Goal: Task Accomplishment & Management: Manage account settings

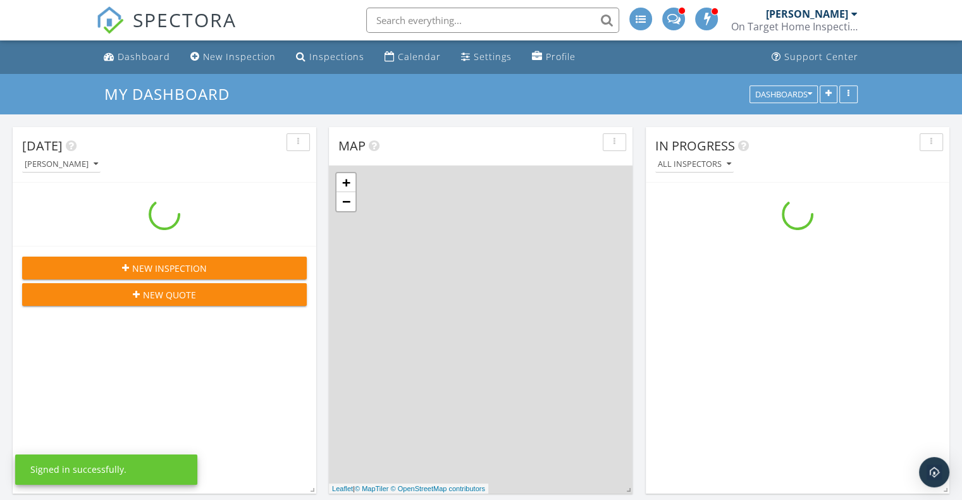
scroll to position [1170, 981]
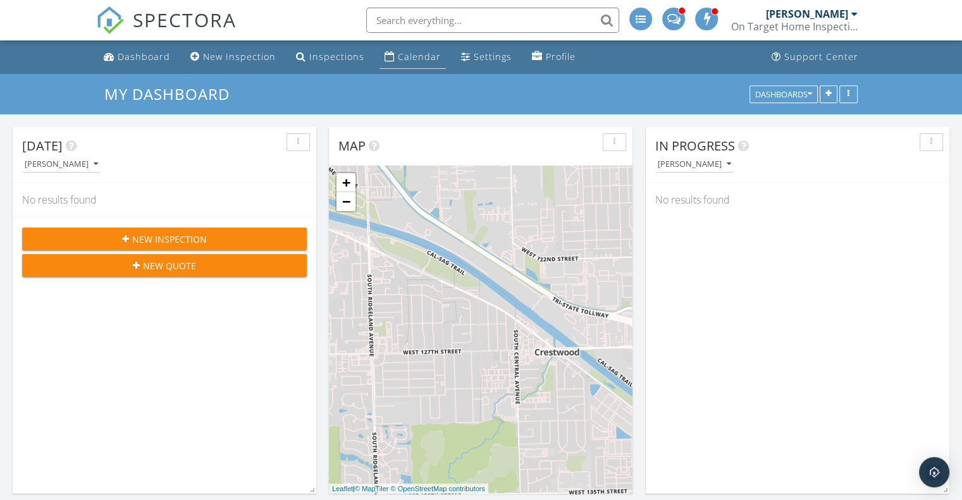
click at [412, 61] on div "Calendar" at bounding box center [419, 57] width 43 height 12
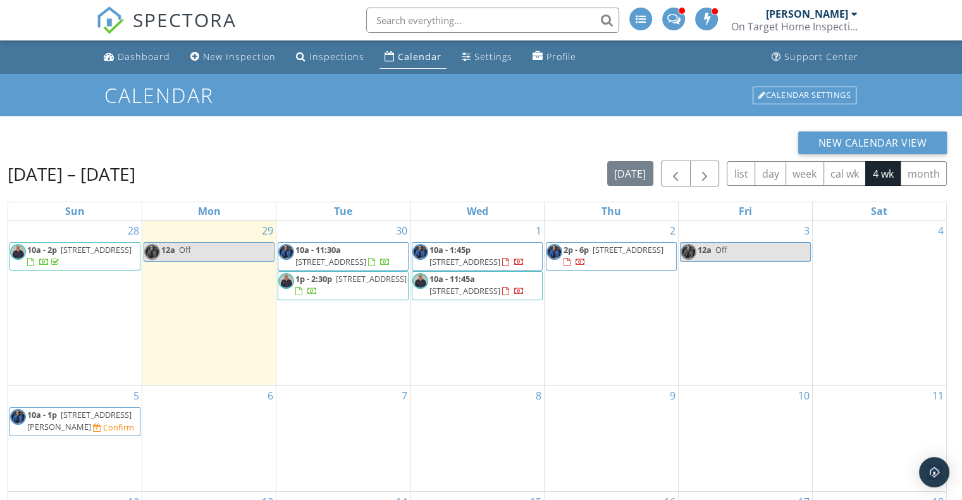
click at [336, 285] on span "4938 W Rice St, Chicago 60651" at bounding box center [371, 278] width 71 height 11
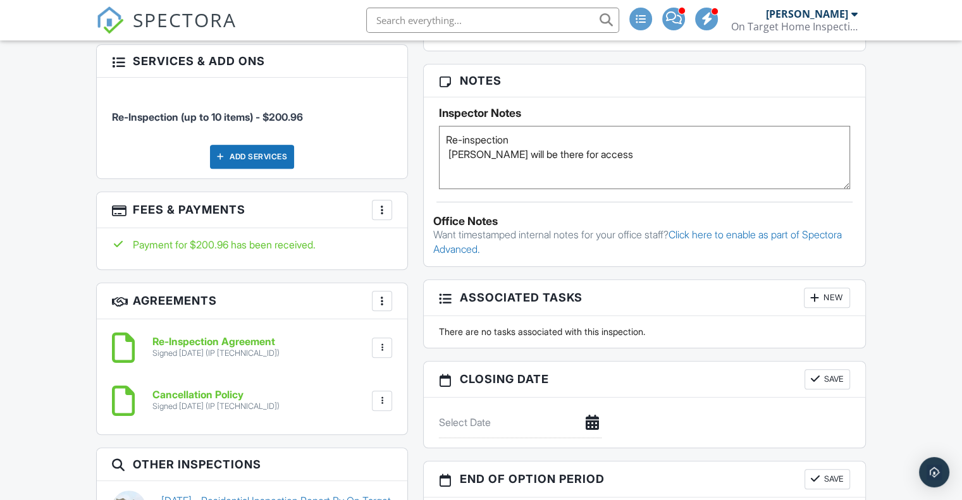
scroll to position [855, 0]
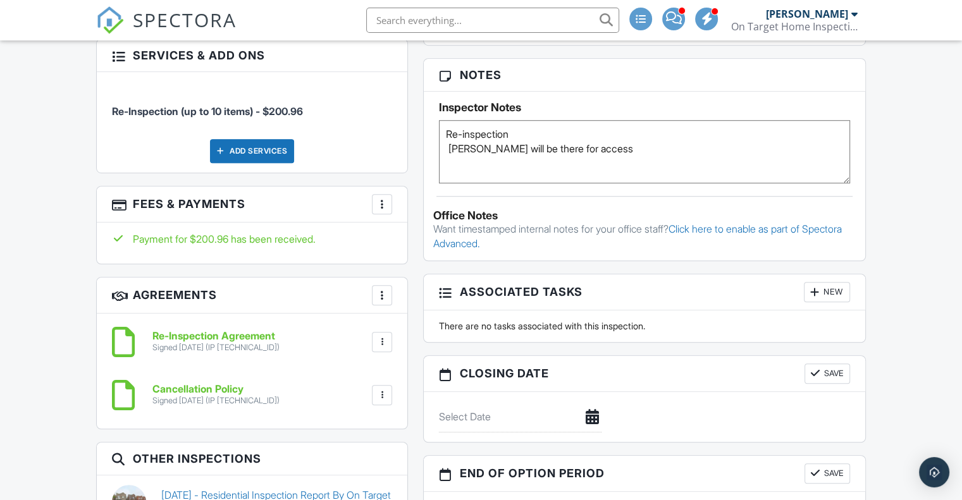
click at [252, 331] on h6 "Re-Inspection Agreement" at bounding box center [215, 336] width 127 height 11
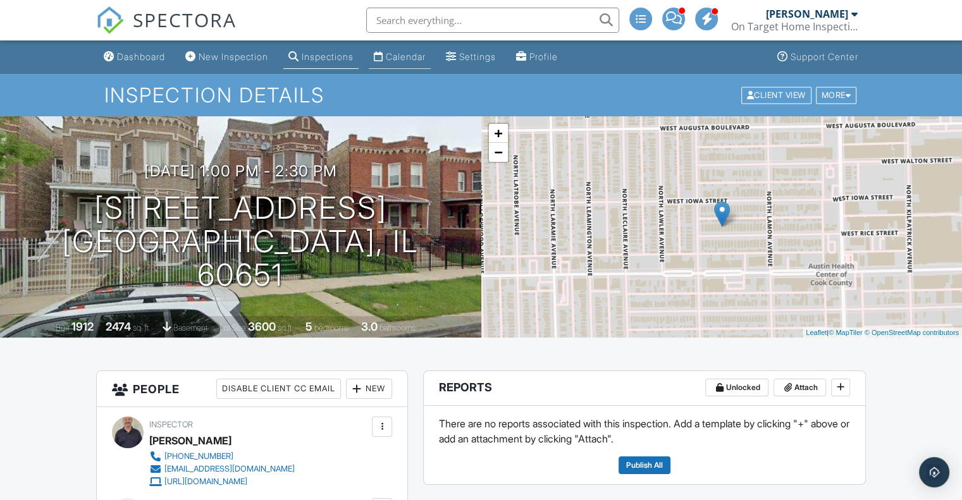
click at [422, 55] on div "Calendar" at bounding box center [406, 56] width 40 height 11
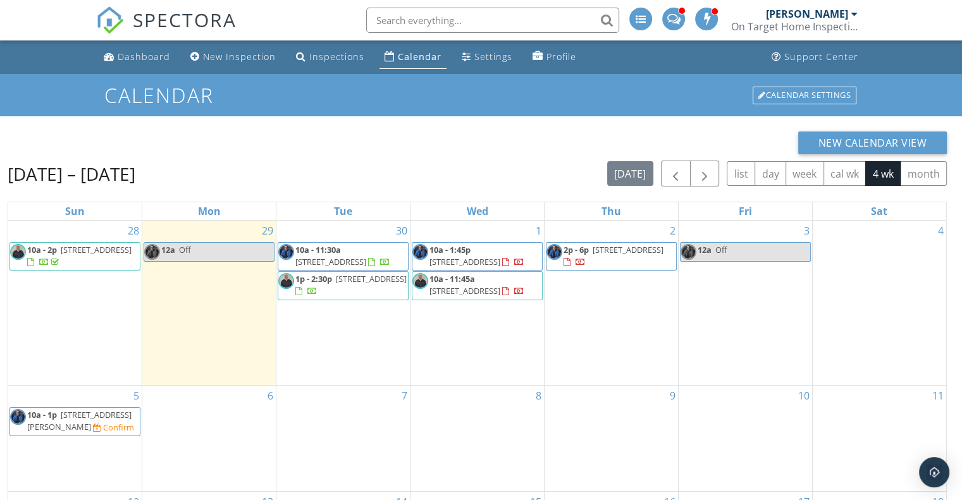
click at [476, 286] on span "[STREET_ADDRESS]" at bounding box center [464, 290] width 71 height 11
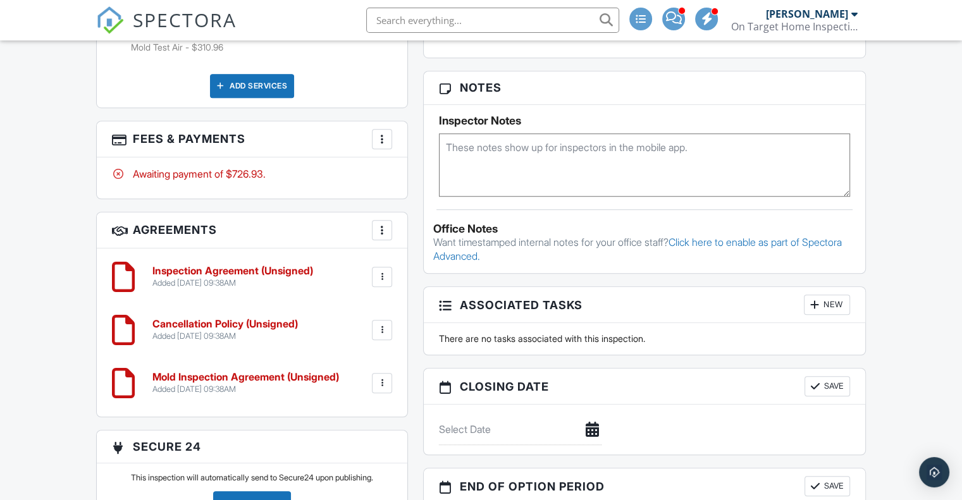
scroll to position [917, 0]
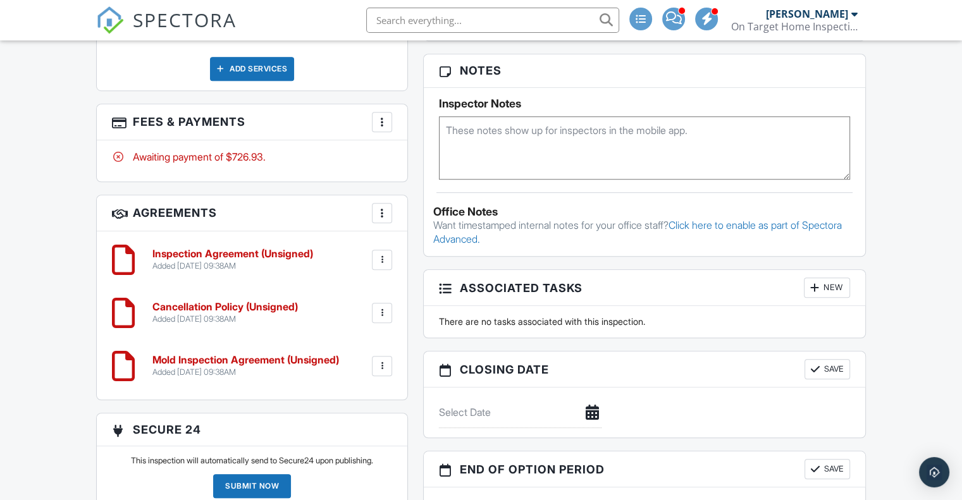
click at [280, 255] on h6 "Inspection Agreement (Unsigned)" at bounding box center [232, 253] width 161 height 11
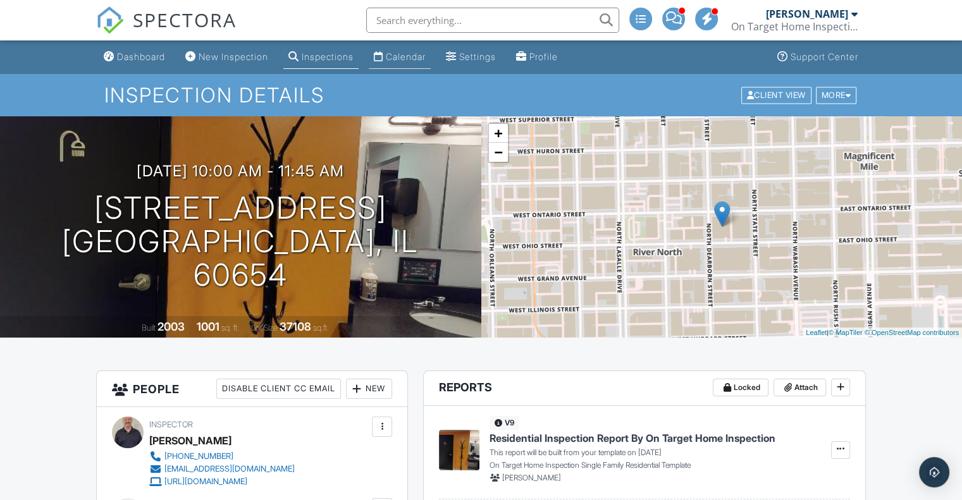
click at [415, 52] on div "Calendar" at bounding box center [406, 56] width 40 height 11
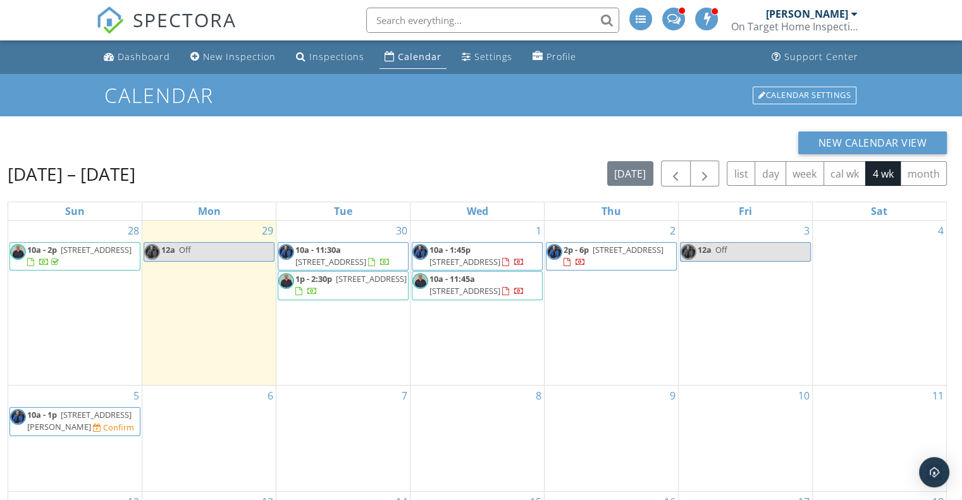
click at [446, 260] on span "[STREET_ADDRESS]" at bounding box center [464, 261] width 71 height 11
click at [469, 282] on span "10a - 11:45a" at bounding box center [452, 278] width 46 height 11
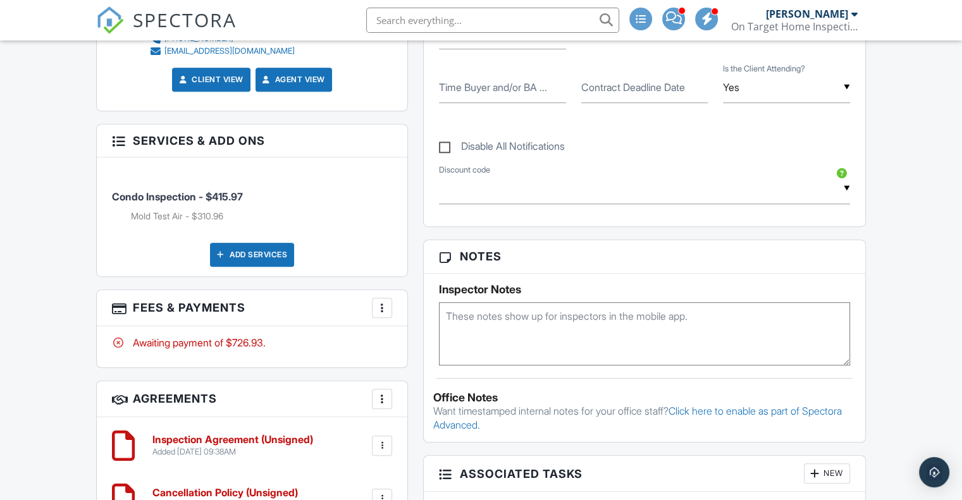
scroll to position [776, 0]
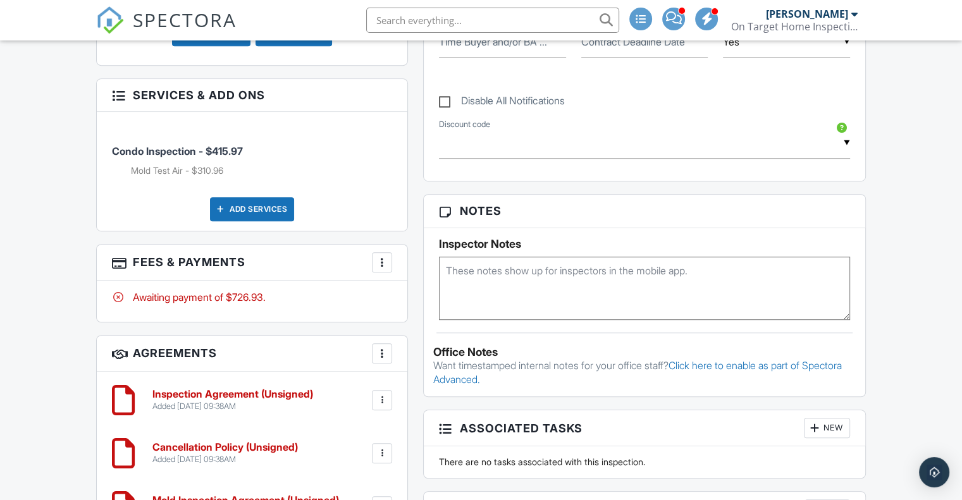
drag, startPoint x: 965, startPoint y: 70, endPoint x: 969, endPoint y: 252, distance: 182.8
click at [961, 252] on html "SPECTORA Harold Hewitt On Target Home Inspection Role: Inspector Dashboard New …" at bounding box center [481, 243] width 962 height 2038
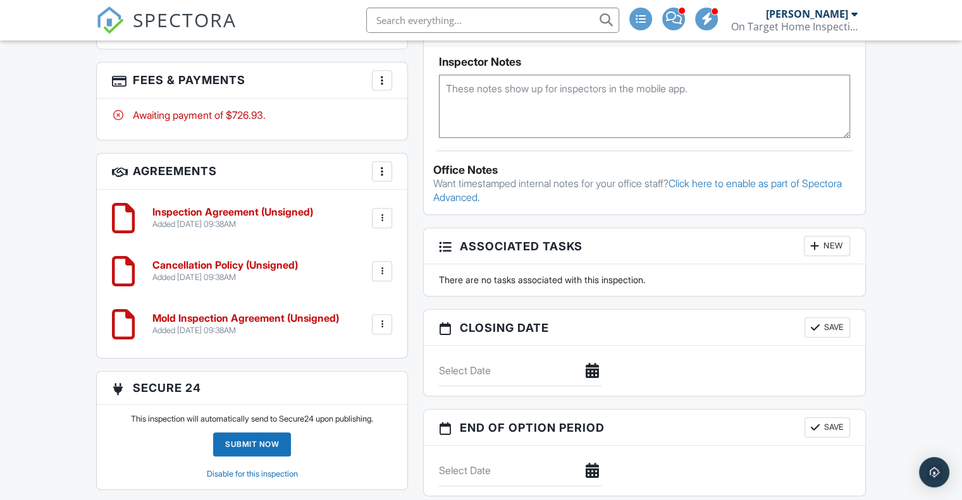
scroll to position [1010, 0]
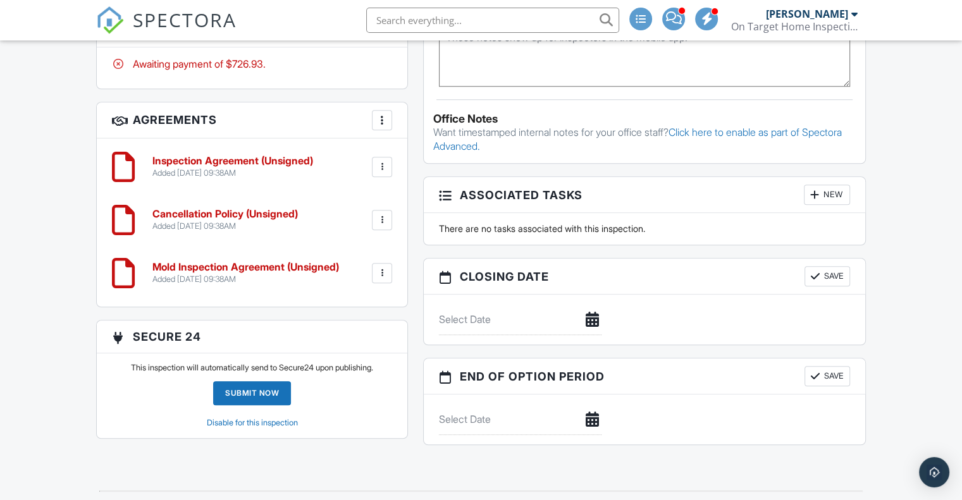
click at [269, 265] on h6 "Mold Inspection Agreement (Unsigned)" at bounding box center [245, 267] width 187 height 11
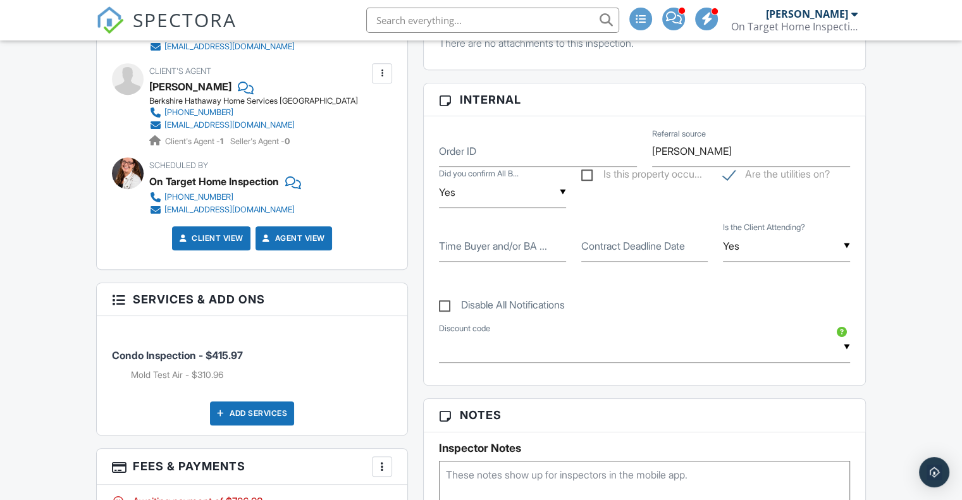
scroll to position [135, 0]
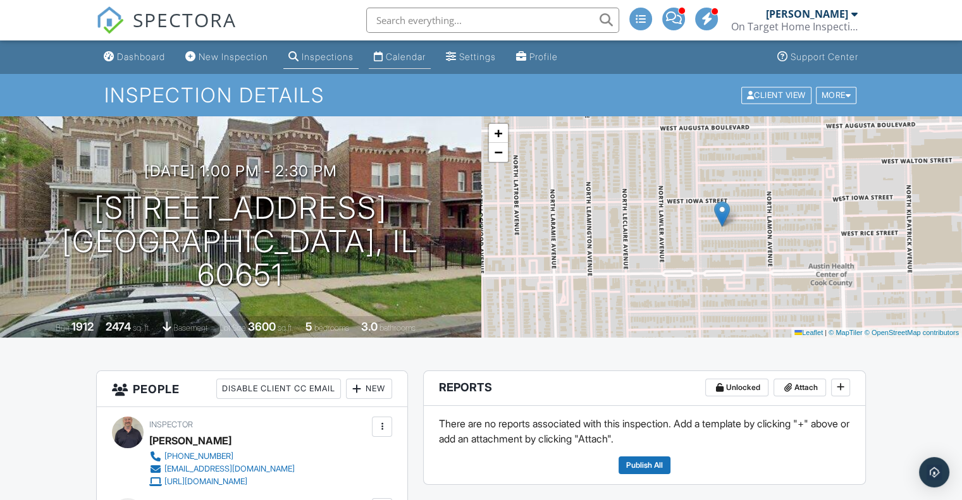
click at [424, 58] on div "Calendar" at bounding box center [406, 56] width 40 height 11
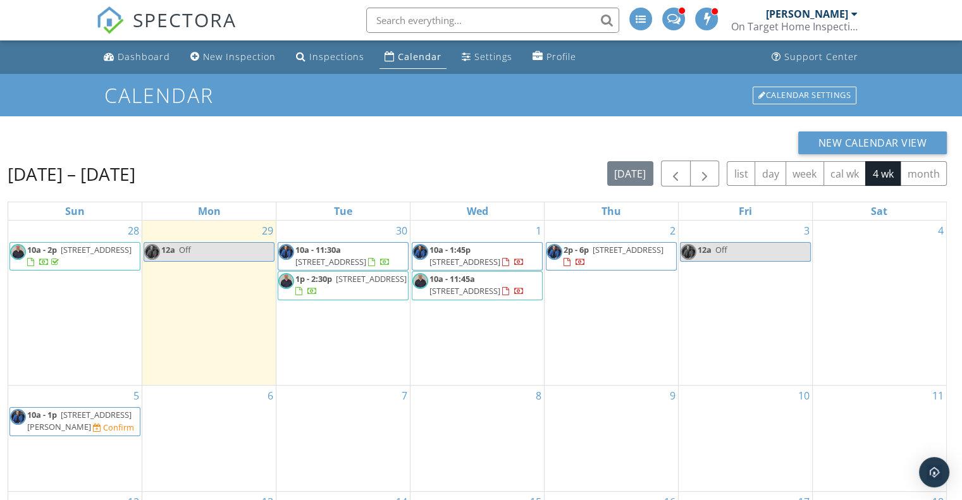
click at [500, 285] on span "[STREET_ADDRESS]" at bounding box center [464, 290] width 71 height 11
